Goal: Transaction & Acquisition: Purchase product/service

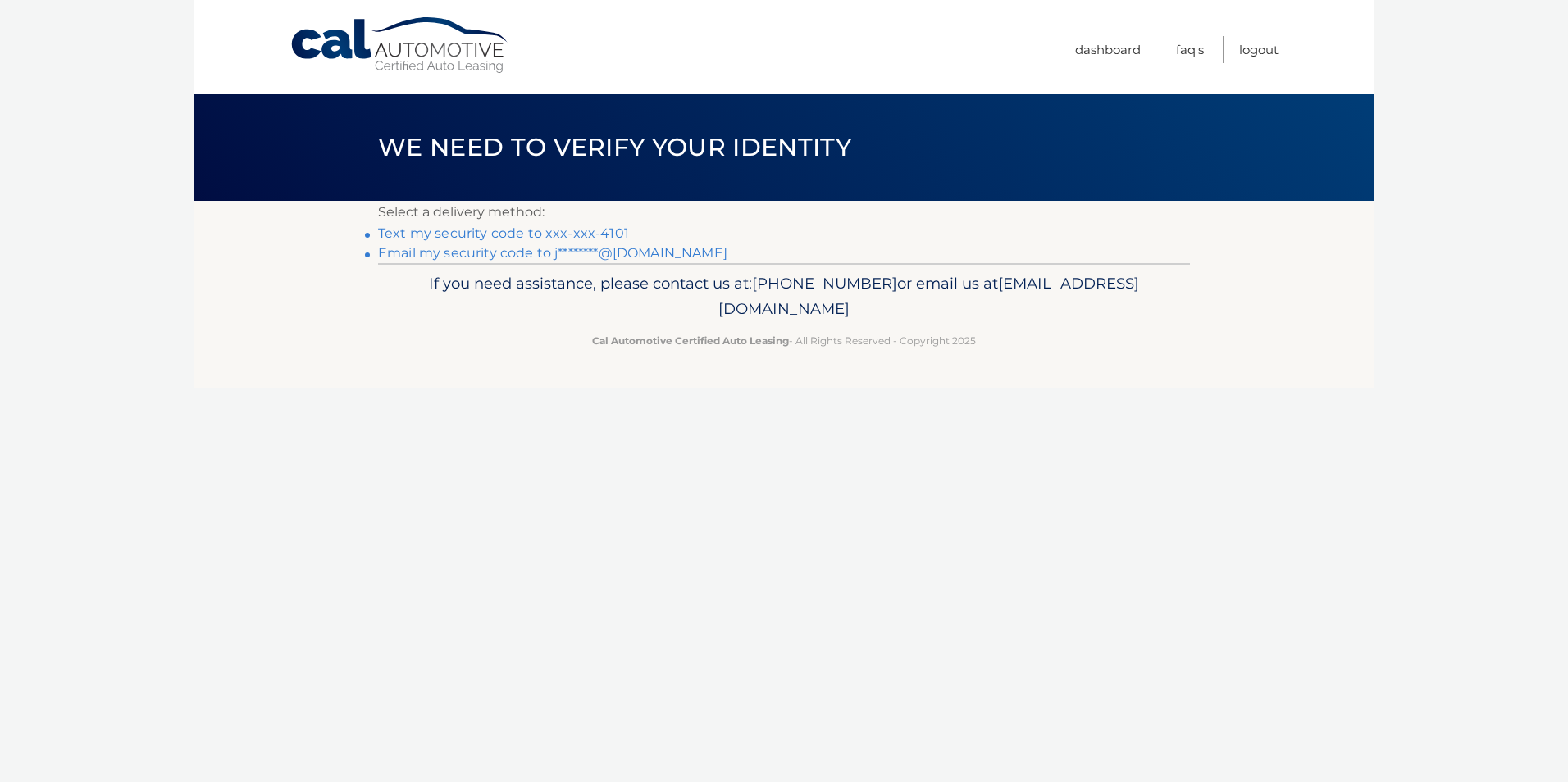
click at [568, 236] on link "Text my security code to xxx-xxx-4101" at bounding box center [503, 233] width 251 height 16
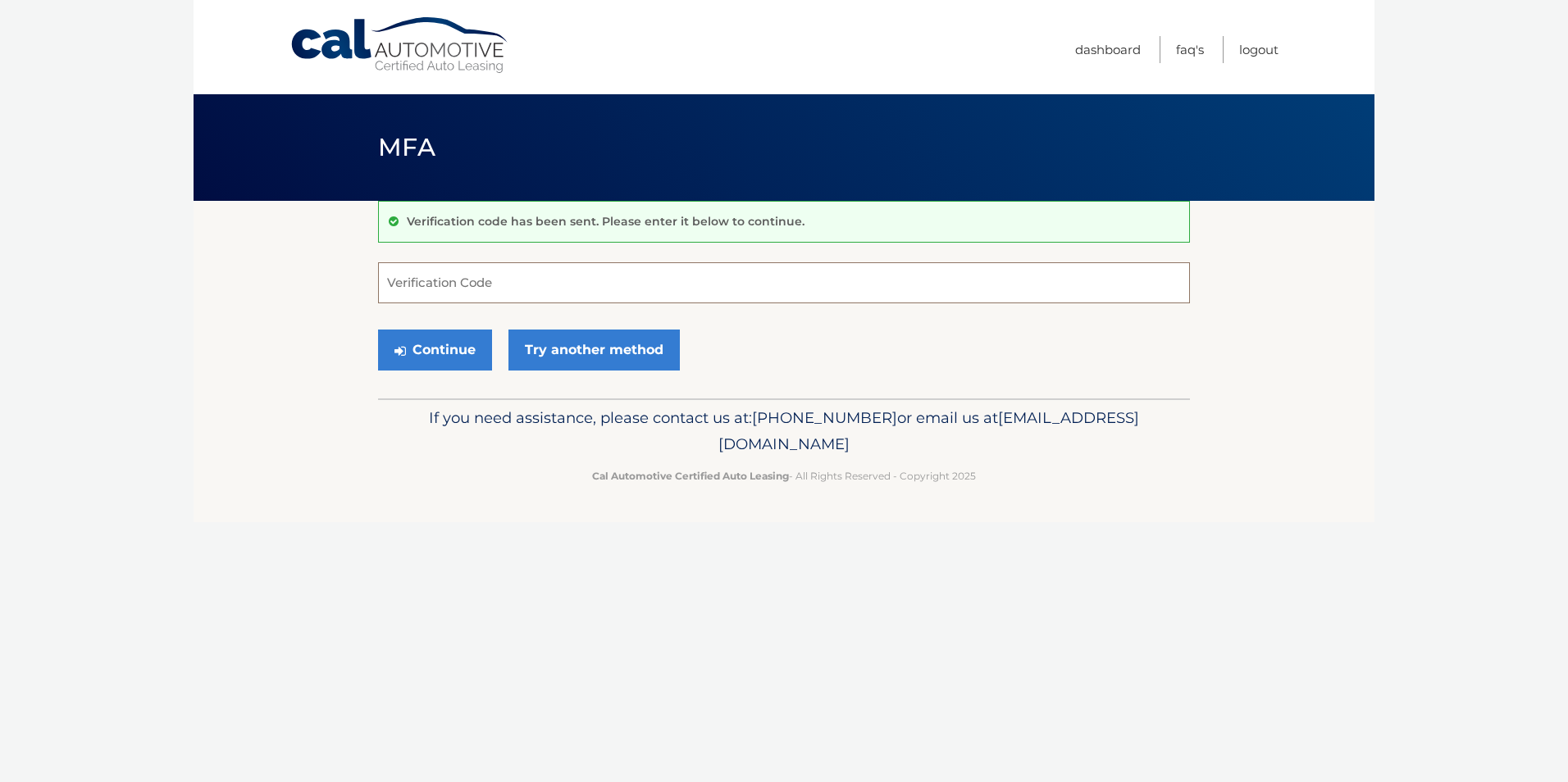
click at [575, 284] on input "Verification Code" at bounding box center [783, 283] width 811 height 41
type input "704754"
click at [378, 330] on button "Continue" at bounding box center [435, 350] width 114 height 41
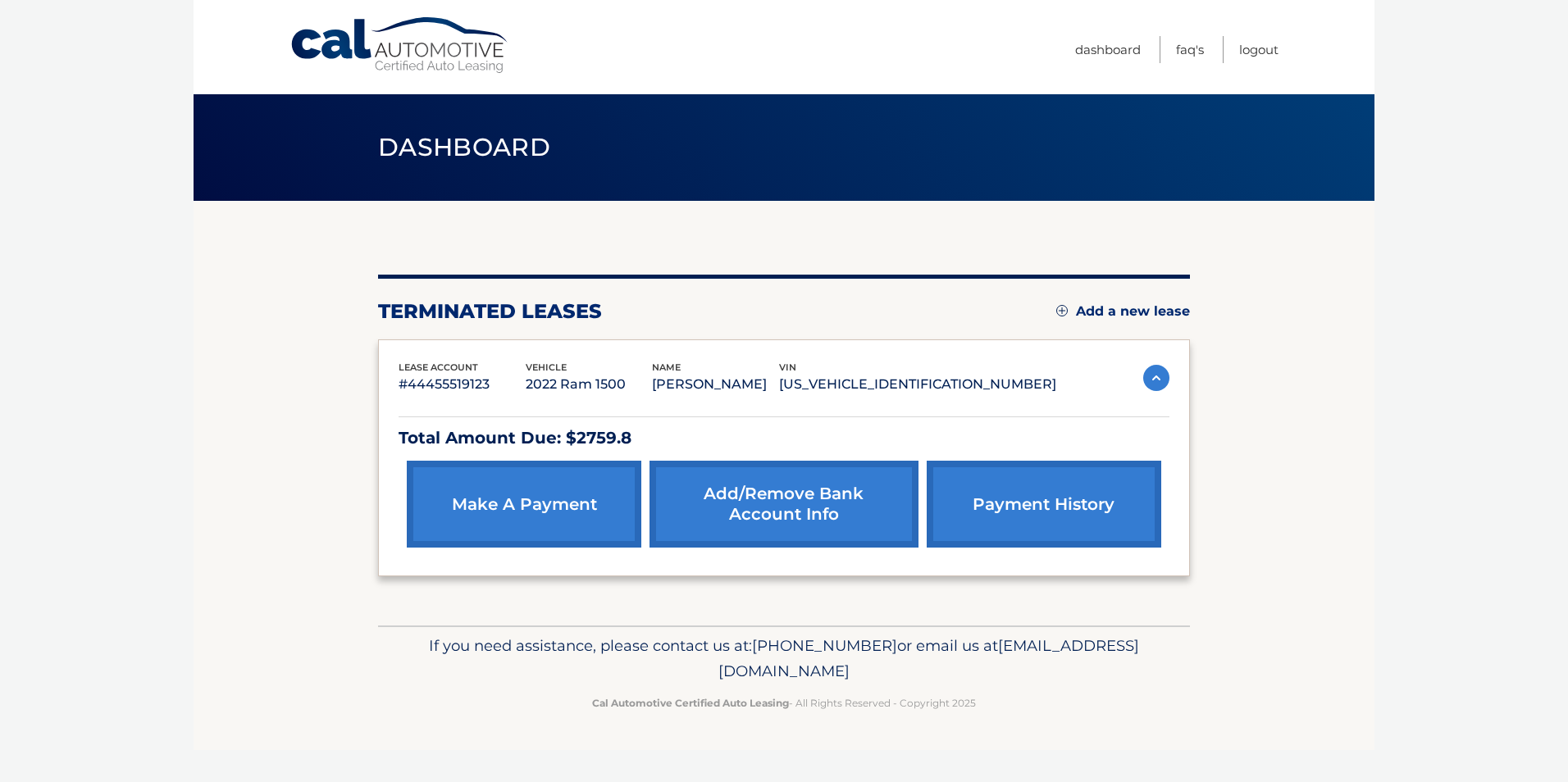
click at [573, 520] on link "make a payment" at bounding box center [524, 504] width 234 height 87
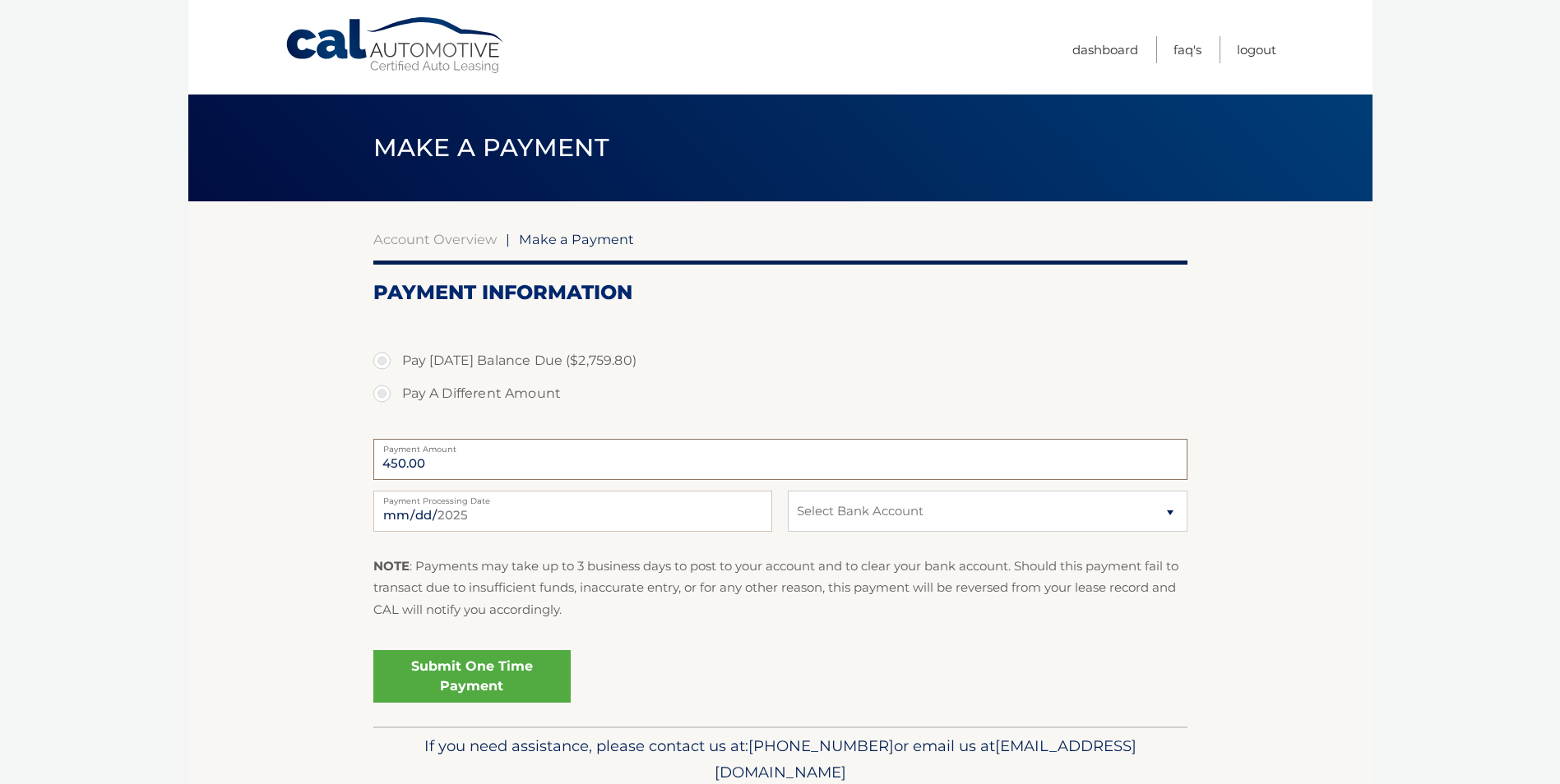
click at [547, 465] on input "450.00" at bounding box center [780, 460] width 814 height 41
drag, startPoint x: 568, startPoint y: 465, endPoint x: 371, endPoint y: 463, distance: 197.0
click at [371, 463] on section "Account Overview | Make a Payment Payment Information Pay Today's Balance Due (…" at bounding box center [780, 464] width 1184 height 525
drag, startPoint x: 371, startPoint y: 463, endPoint x: 342, endPoint y: 391, distance: 77.6
click at [342, 391] on section "Account Overview | Make a Payment Payment Information Pay Today's Balance Due (…" at bounding box center [780, 464] width 1184 height 525
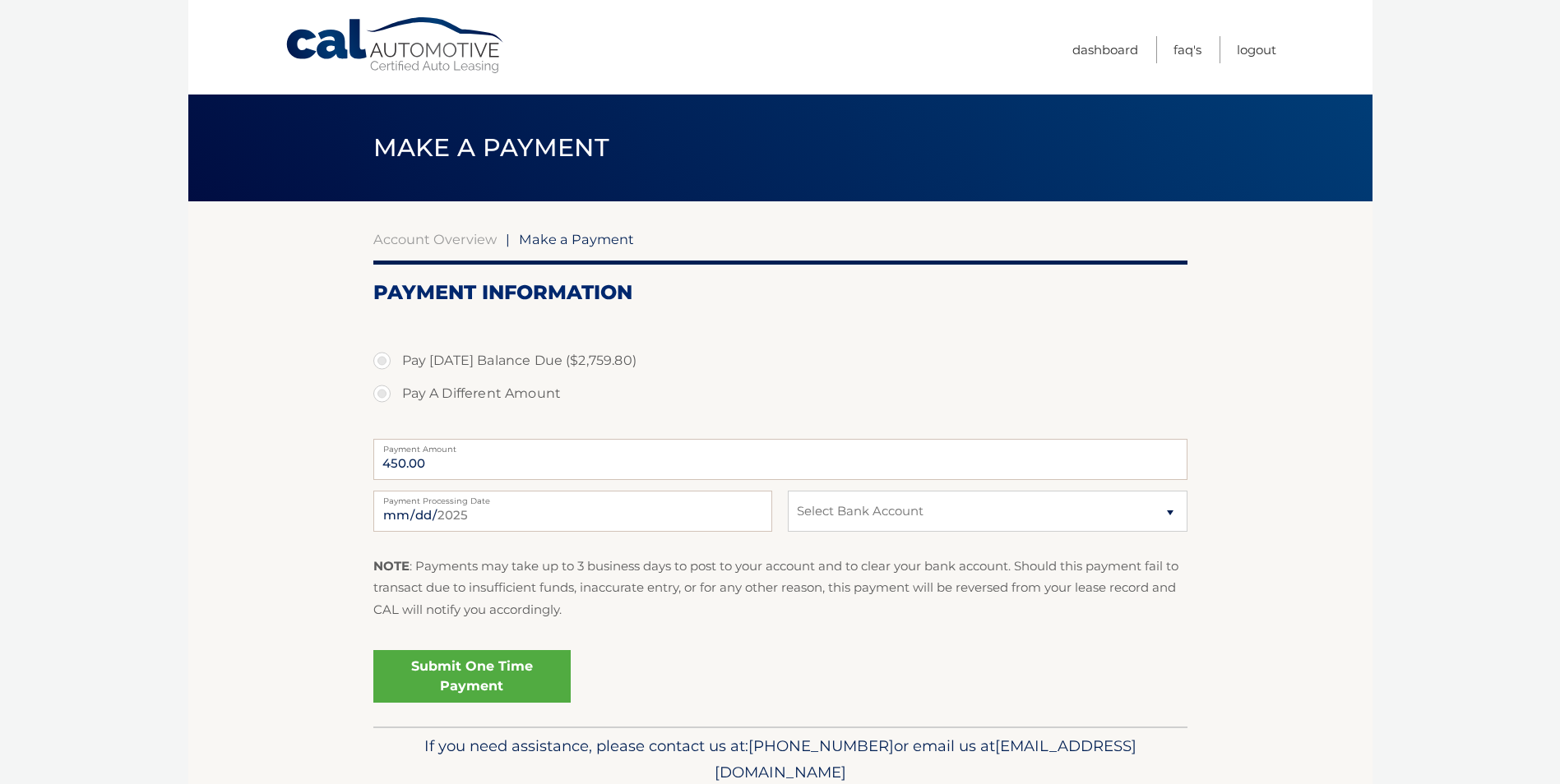
click at [384, 388] on label "Pay A Different Amount" at bounding box center [780, 393] width 814 height 33
click at [384, 388] on input "Pay A Different Amount" at bounding box center [388, 390] width 16 height 27
radio input "true"
click at [527, 461] on input "Payment Amount" at bounding box center [780, 460] width 814 height 41
type input "743.73"
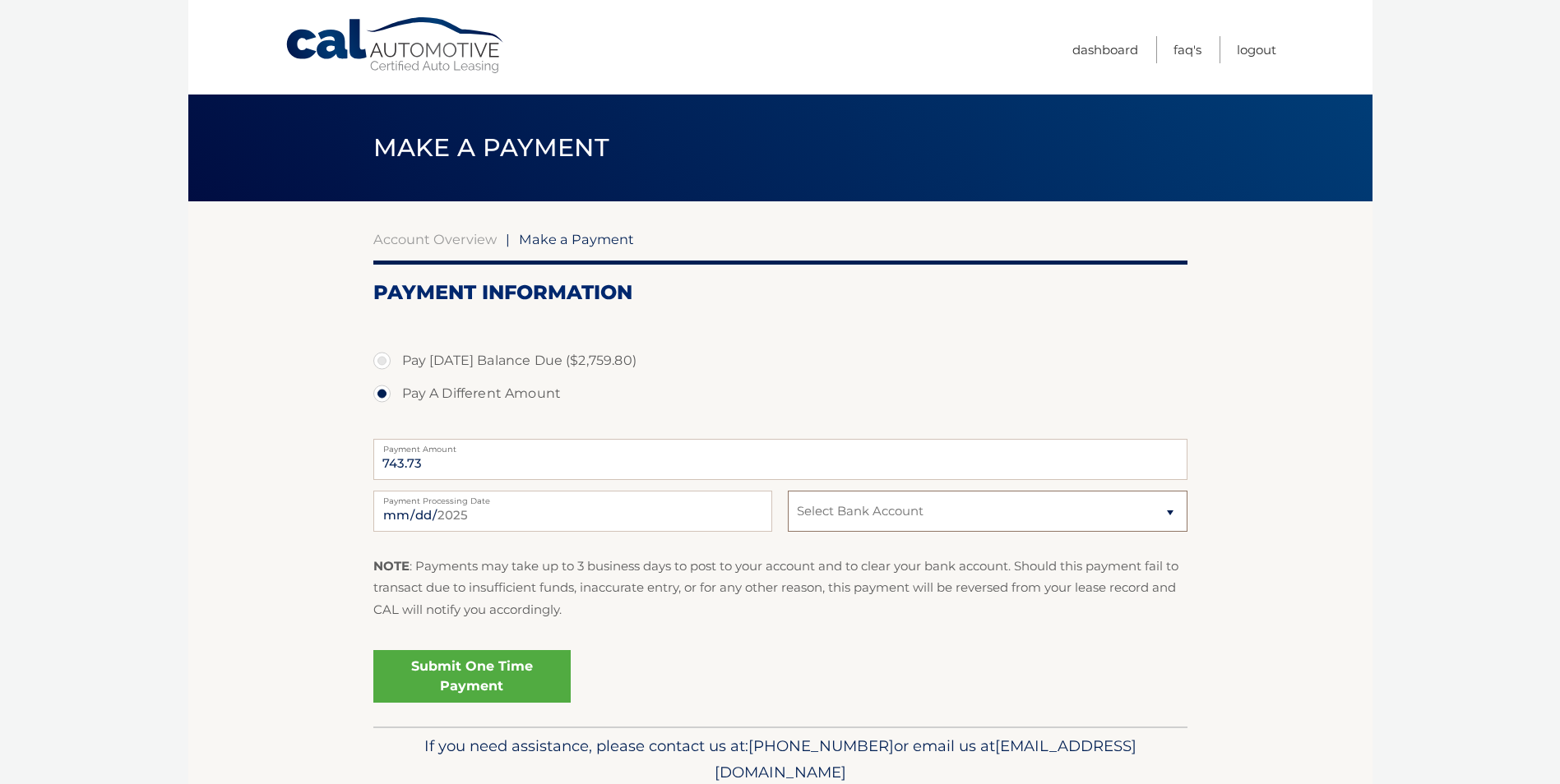
click at [839, 503] on select "Select Bank Account Savings QUINCY CREDIT UNION *****0470 Checking CITIZENS BAN…" at bounding box center [987, 511] width 398 height 41
click at [788, 491] on select "Select Bank Account Savings QUINCY CREDIT UNION *****0470 Checking CITIZENS BAN…" at bounding box center [987, 511] width 398 height 41
click at [909, 508] on select "Select Bank Account Savings QUINCY CREDIT UNION *****0470 Checking CITIZENS BAN…" at bounding box center [987, 511] width 398 height 41
select select "YTE3M2M0NmYtYmIyNy00M2FhLThkY2ItYjc5OGMwNDFiYjU0"
click at [788, 491] on select "Select Bank Account Savings QUINCY CREDIT UNION *****0470 Checking CITIZENS BAN…" at bounding box center [987, 511] width 398 height 41
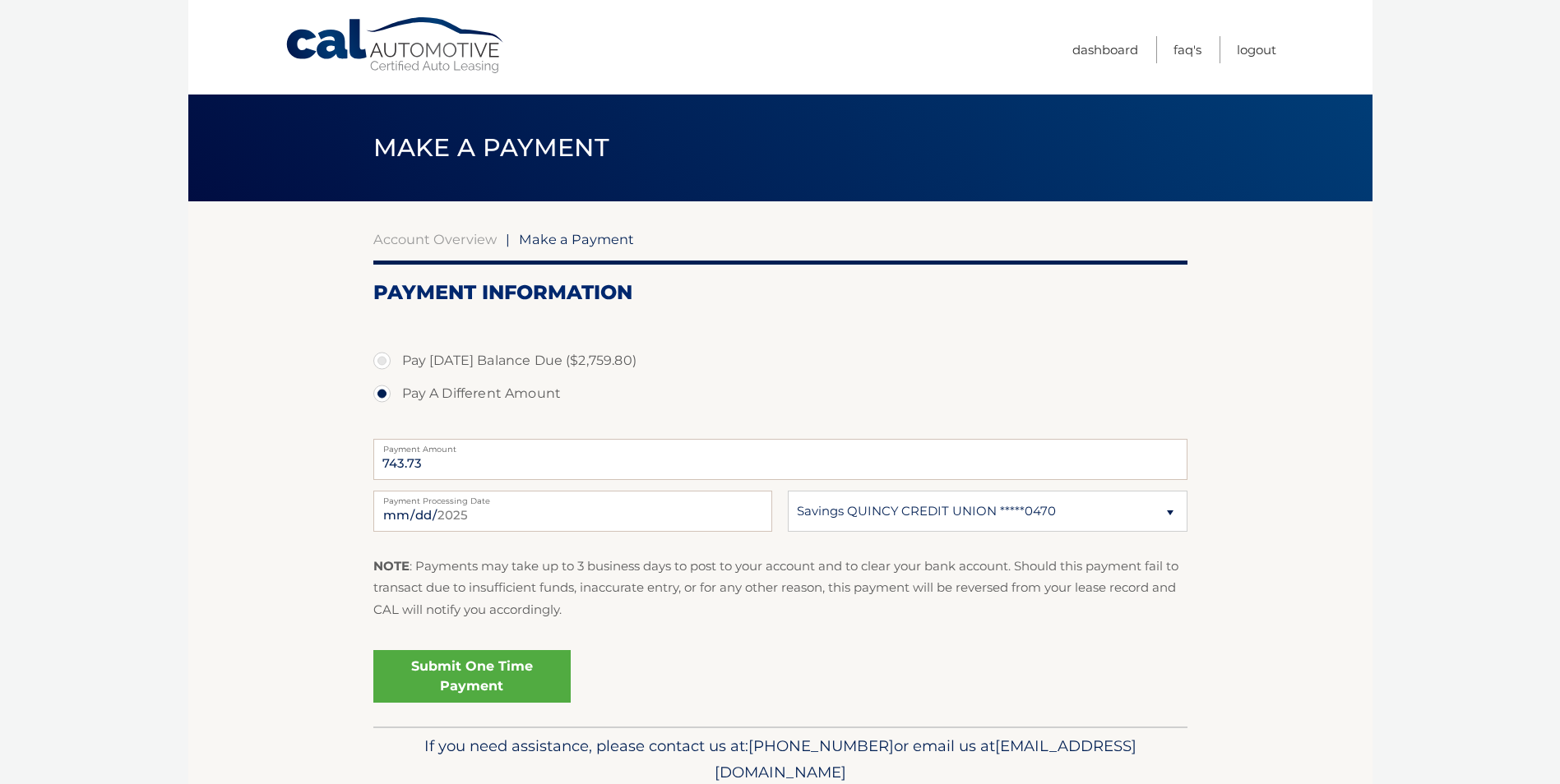
click at [450, 674] on link "Submit One Time Payment" at bounding box center [472, 676] width 197 height 52
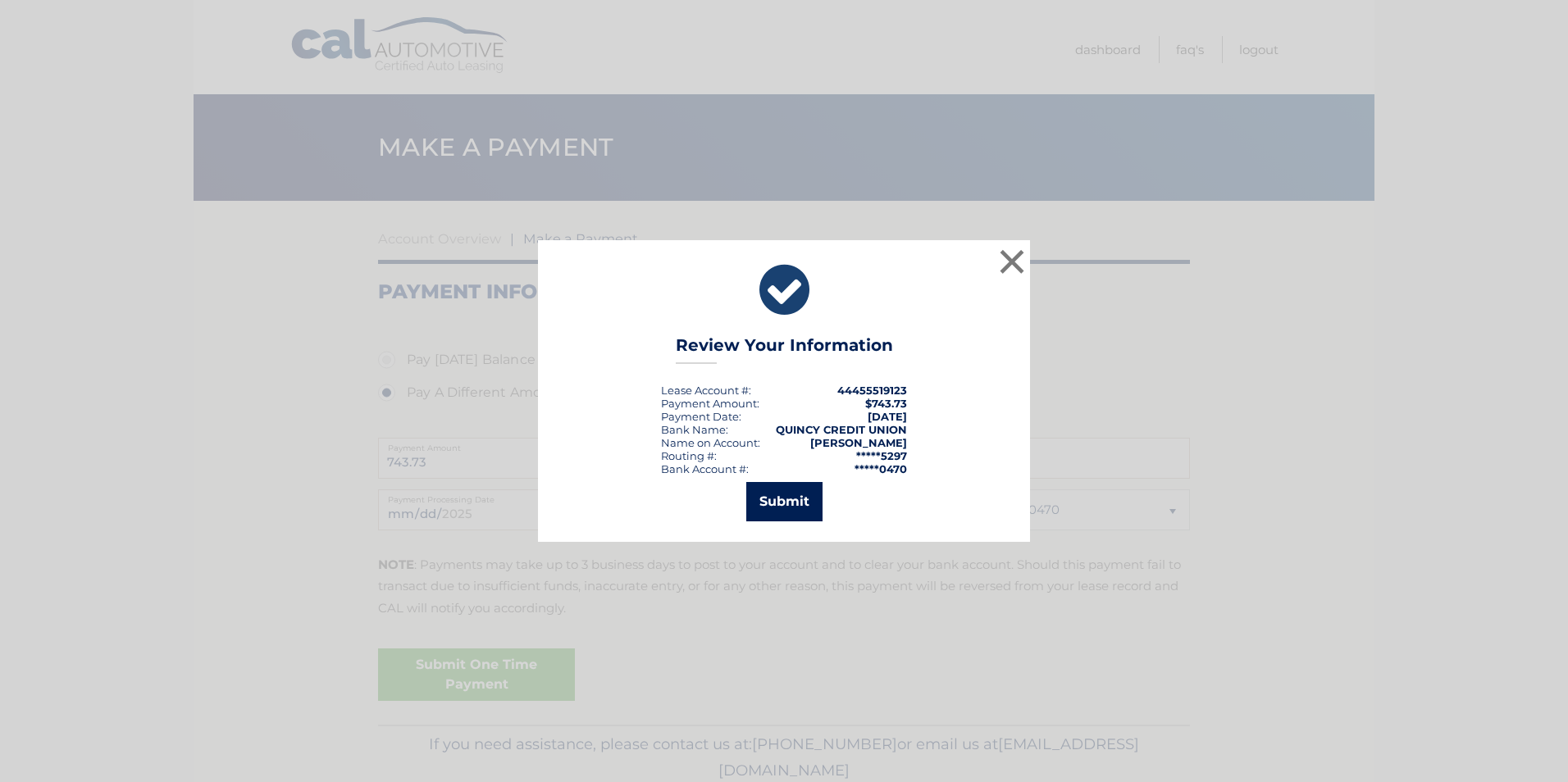
click at [786, 489] on button "Submit" at bounding box center [784, 502] width 76 height 39
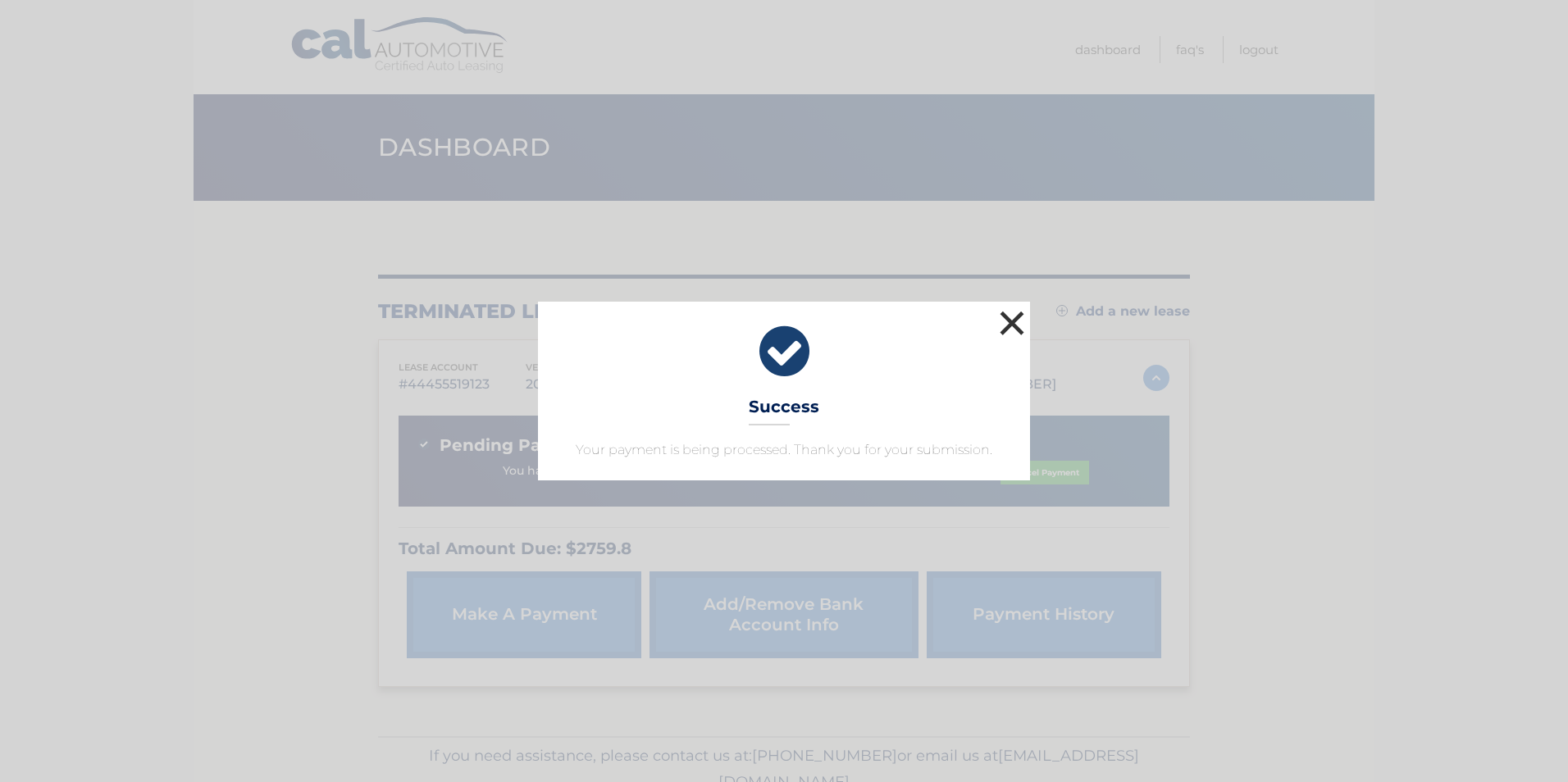
click at [1002, 326] on button "×" at bounding box center [1012, 323] width 33 height 33
